Goal: Go to known website: Access a specific website the user already knows

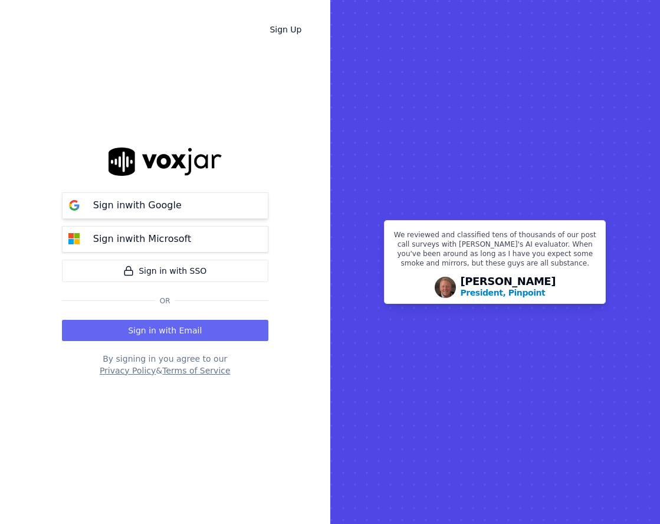
click at [188, 210] on button "Sign in with Google" at bounding box center [165, 205] width 207 height 27
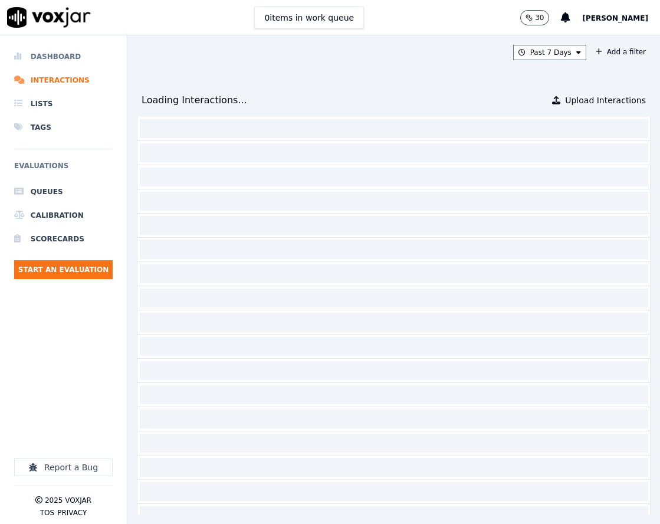
click at [68, 60] on li "Dashboard" at bounding box center [63, 57] width 99 height 24
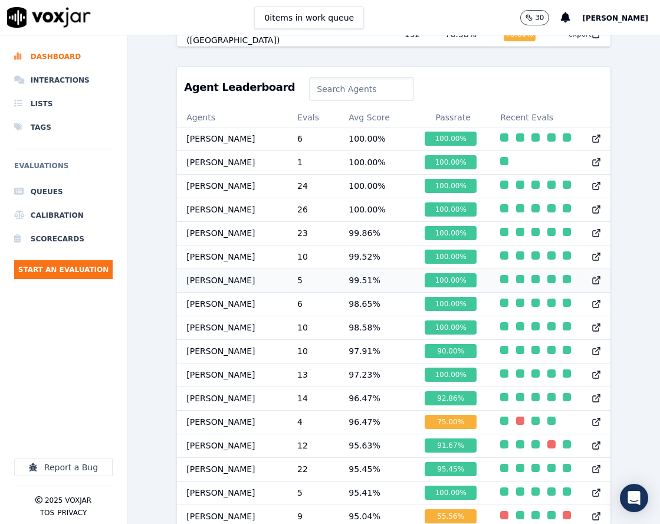
scroll to position [452, 0]
